Goal: Task Accomplishment & Management: Manage account settings

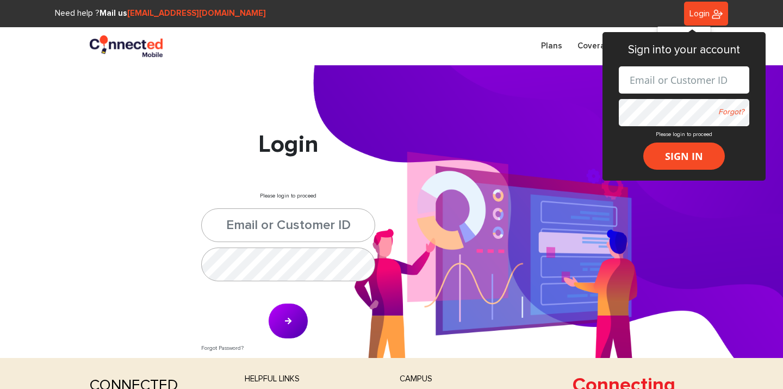
type input "[EMAIL_ADDRESS][DOMAIN_NAME]"
click at [294, 318] on button "submit" at bounding box center [288, 321] width 40 height 36
